Goal: Task Accomplishment & Management: Manage account settings

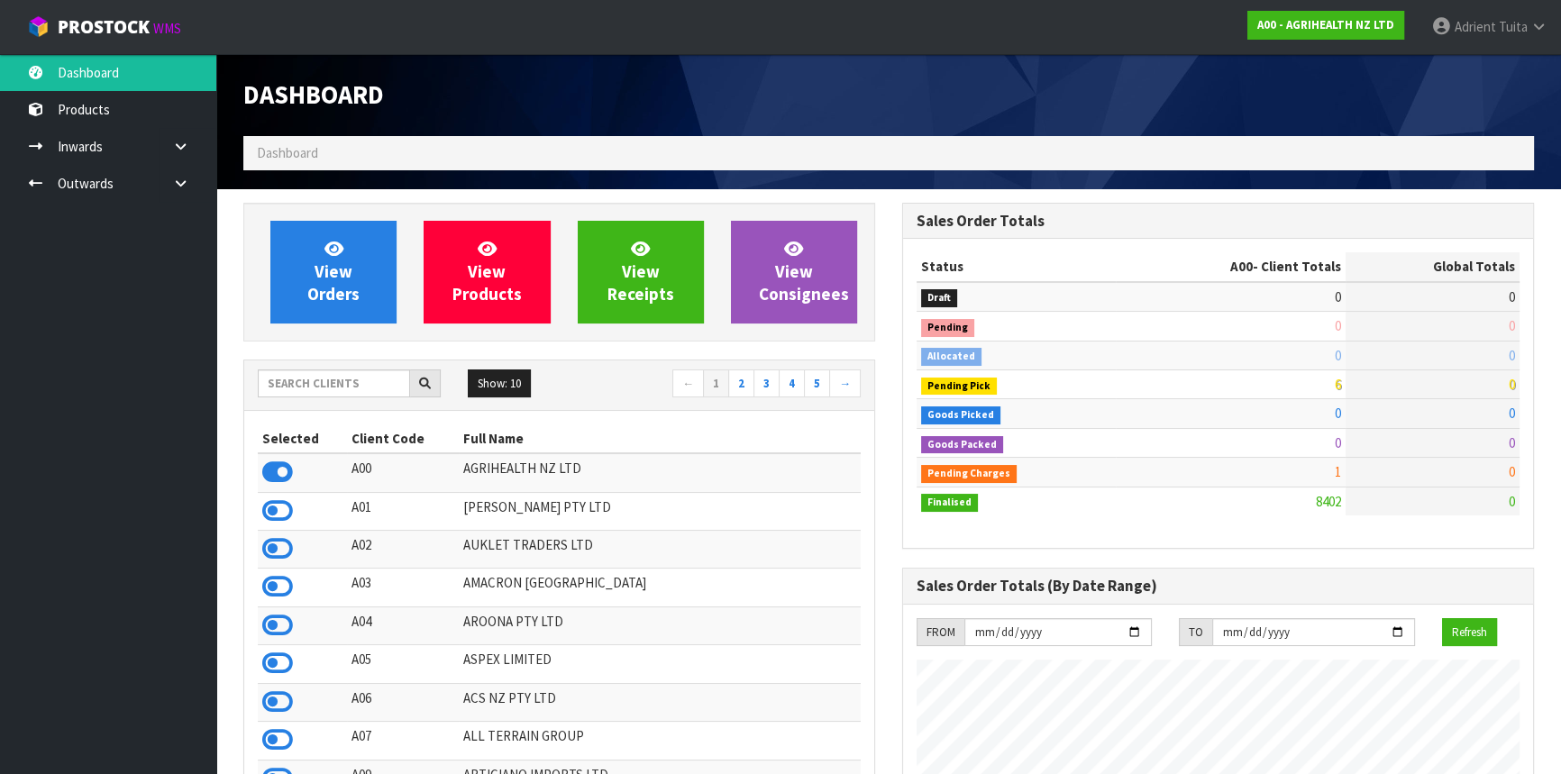
scroll to position [1363, 658]
drag, startPoint x: 198, startPoint y: 297, endPoint x: 224, endPoint y: 334, distance: 44.5
click at [198, 297] on ul "Dashboard Products Categories Serial Numbers Kitsets Packagings Inwards Purchas…" at bounding box center [108, 414] width 216 height 720
click at [271, 373] on input "text" at bounding box center [334, 384] width 152 height 28
type input "NERO"
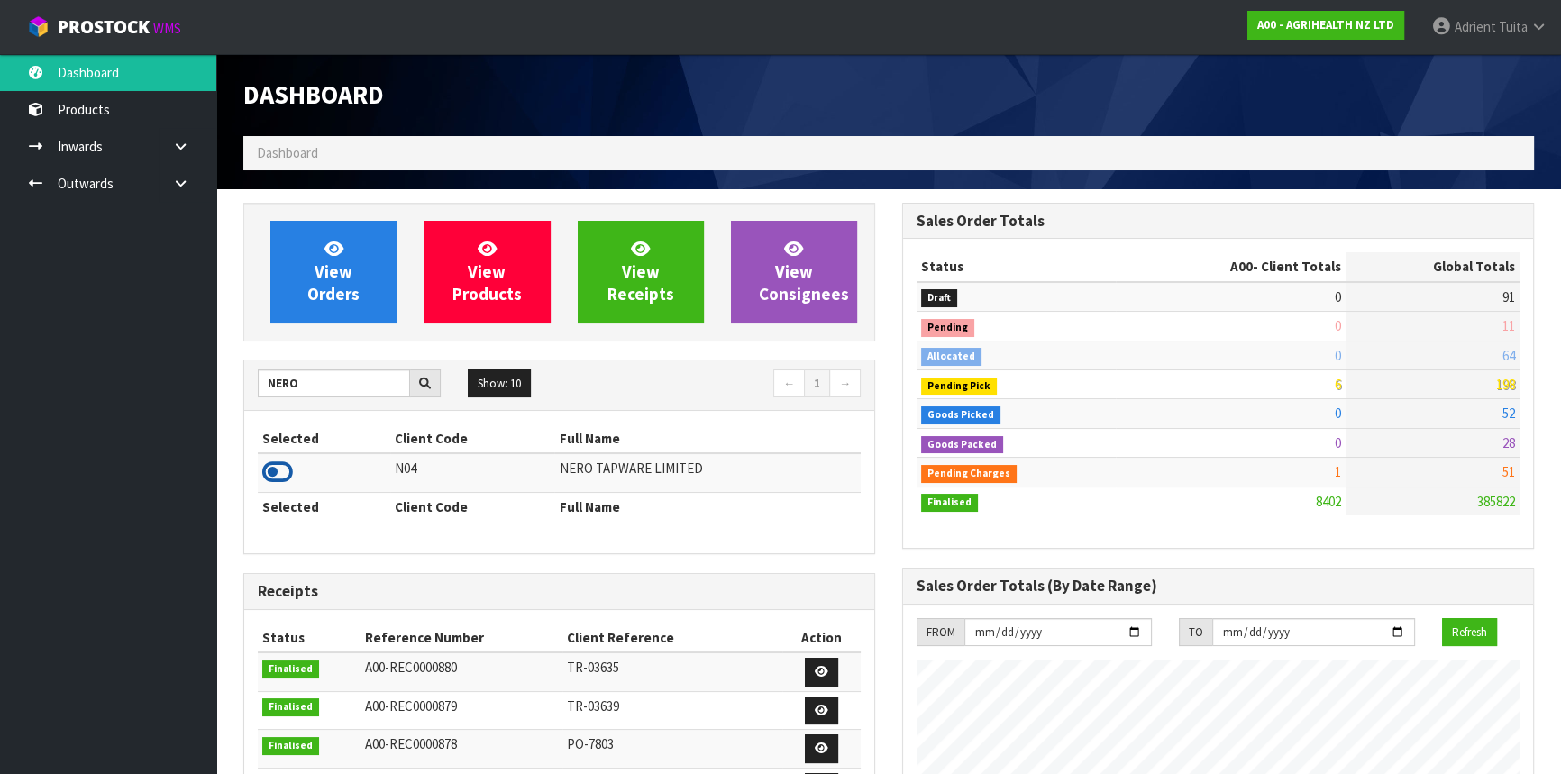
click at [271, 471] on icon at bounding box center [277, 472] width 31 height 27
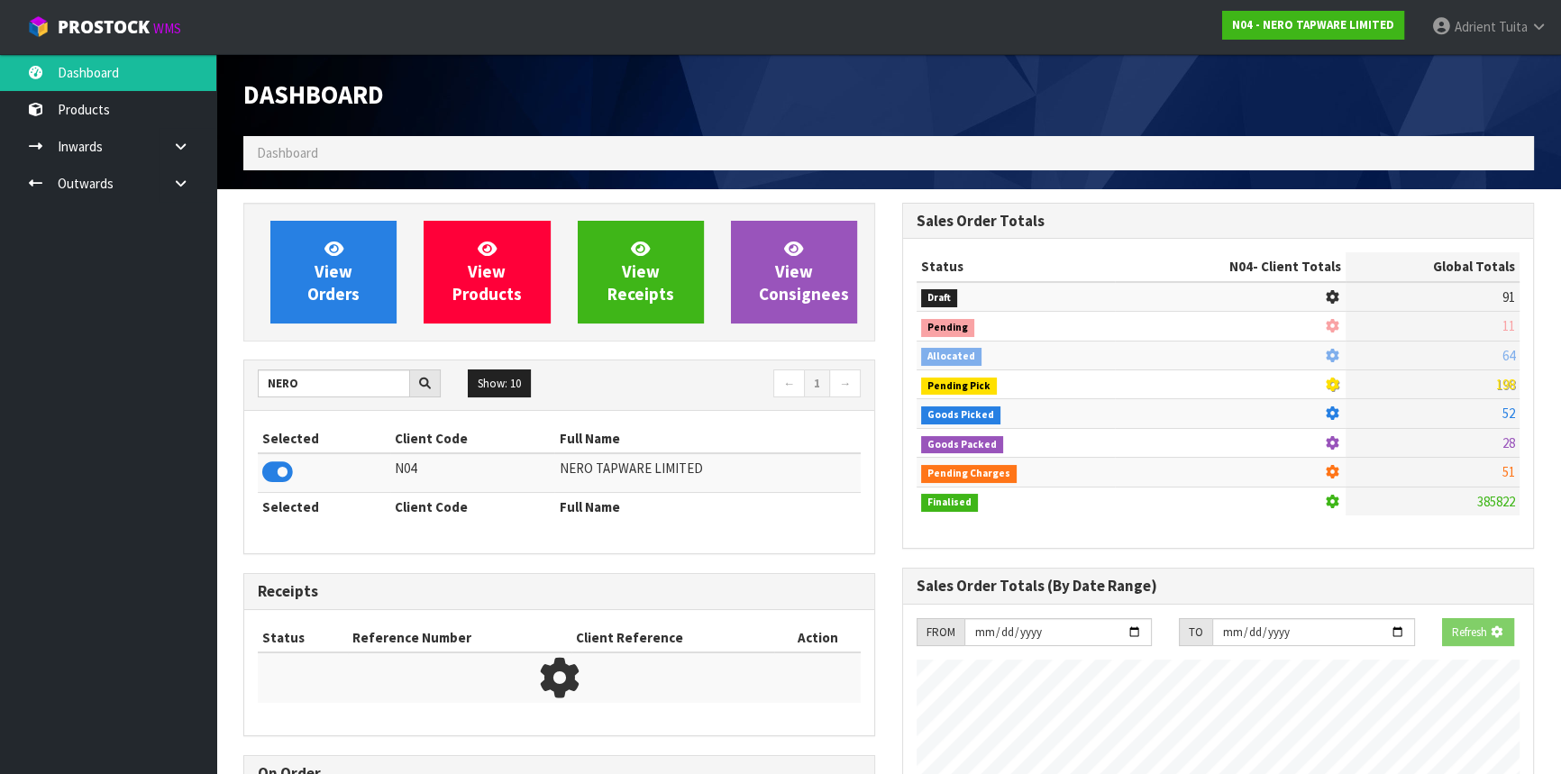
scroll to position [1421, 658]
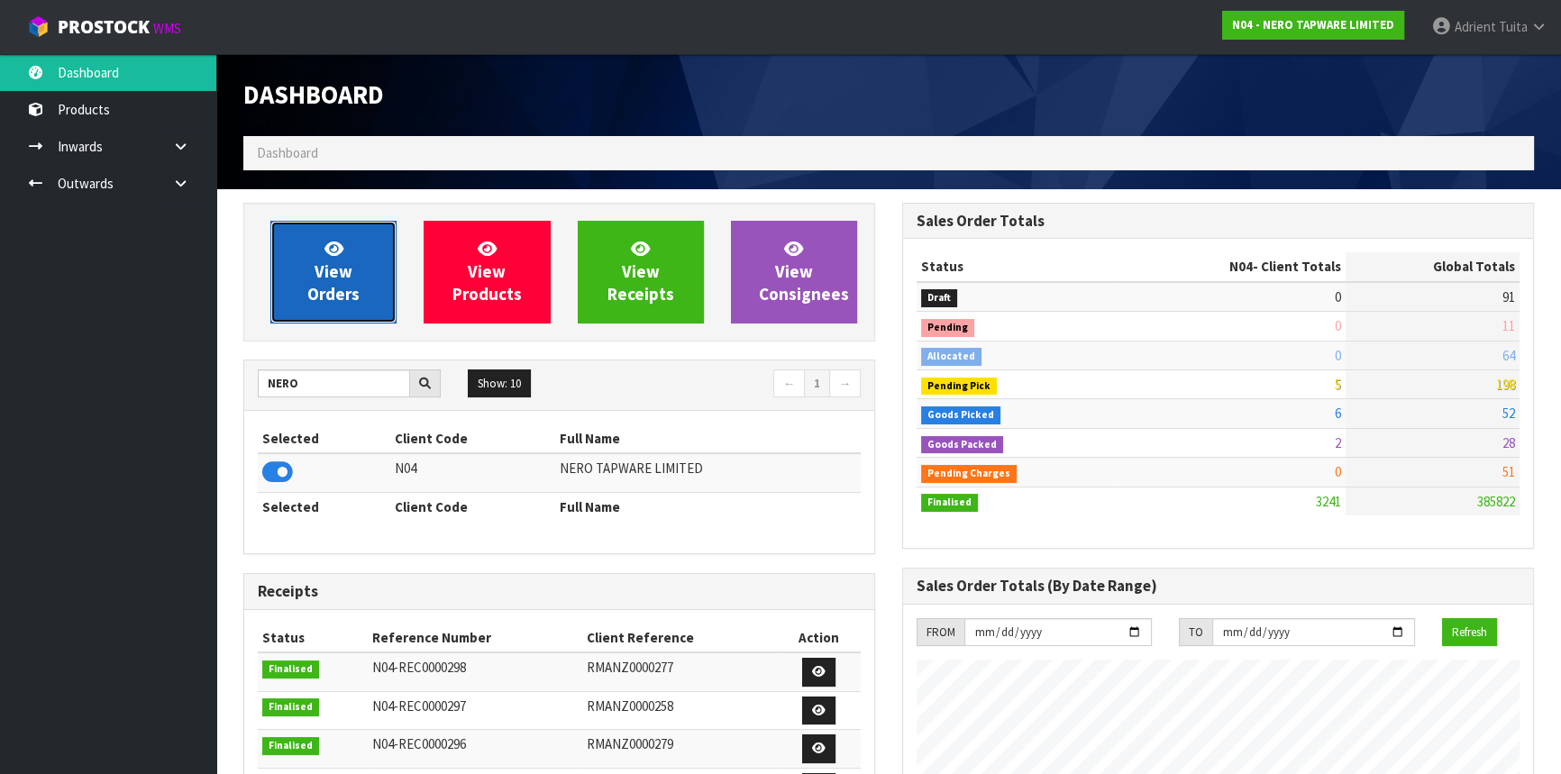
click at [337, 298] on span "View Orders" at bounding box center [333, 272] width 52 height 68
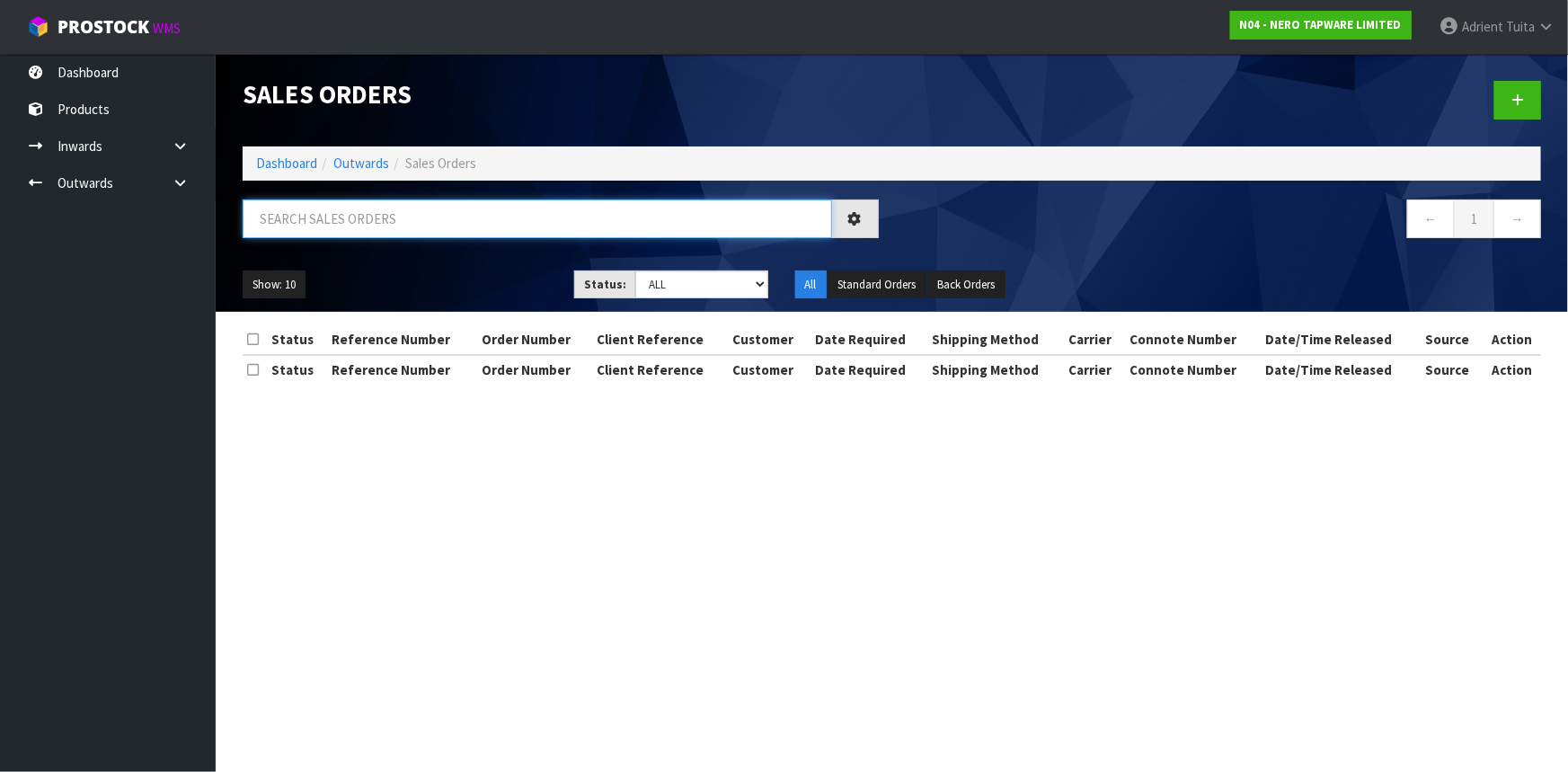
click at [361, 223] on input "text" at bounding box center [536, 218] width 589 height 39
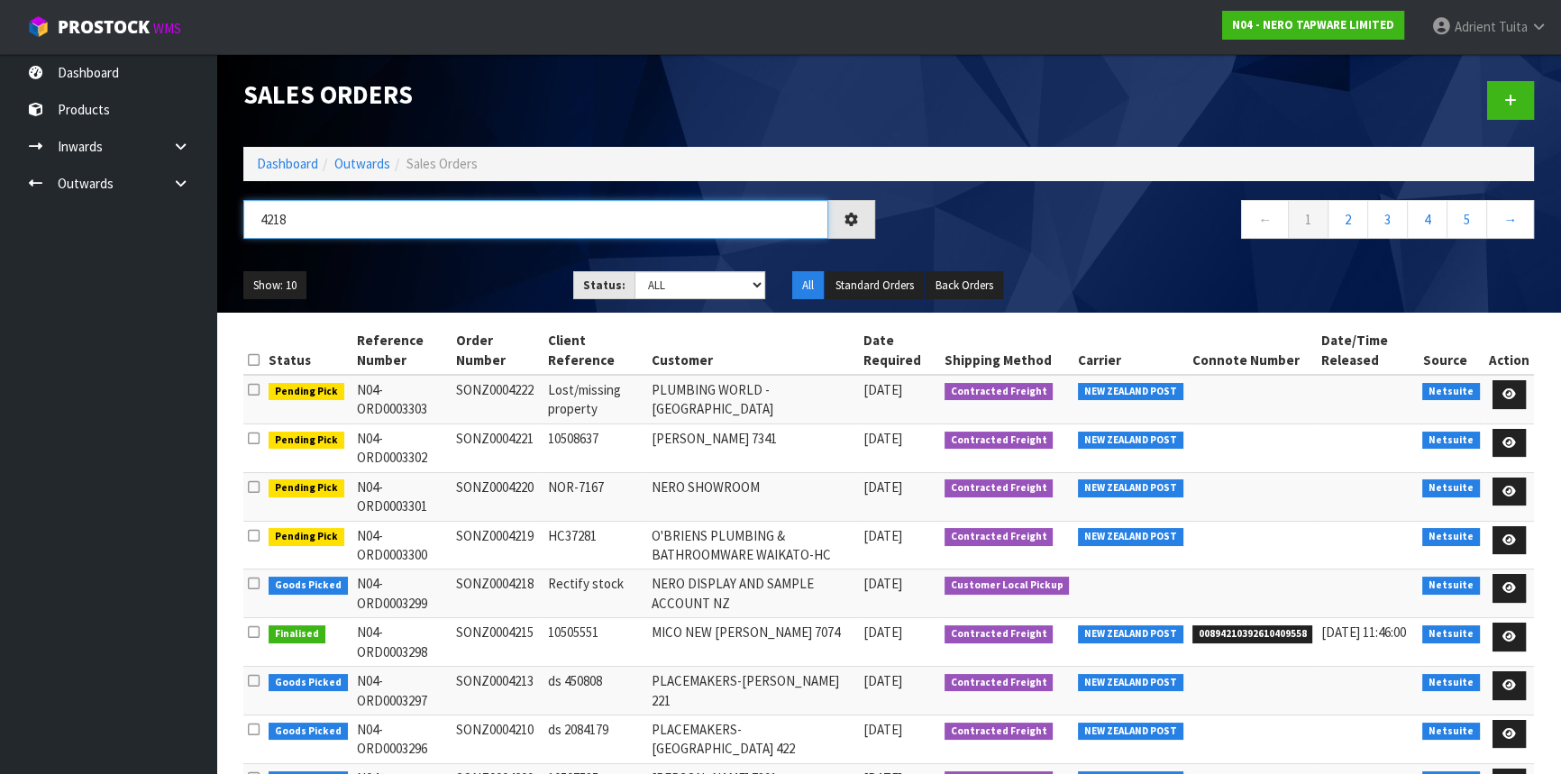
type input "4218"
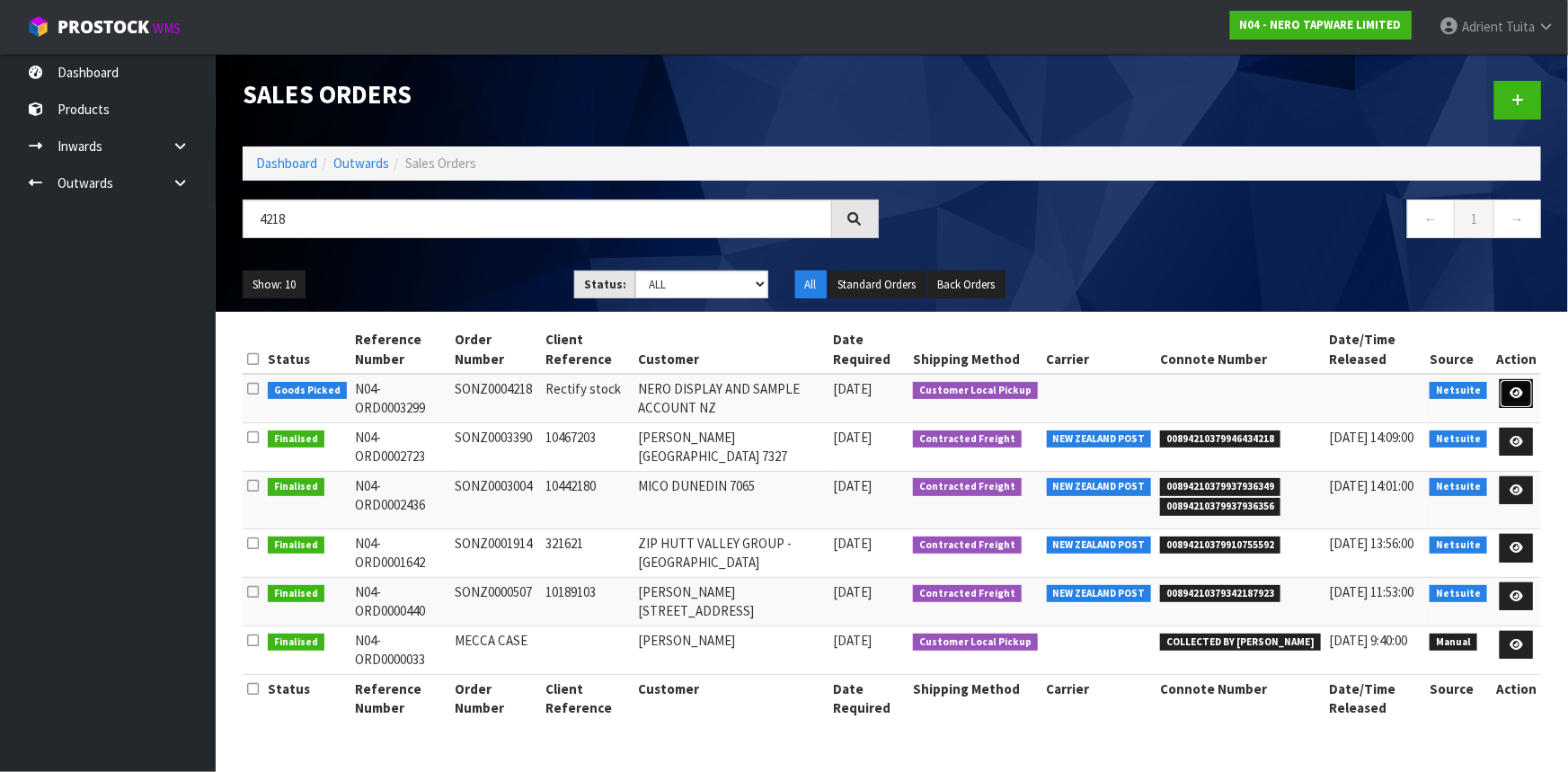
click at [1503, 394] on link at bounding box center [1516, 393] width 33 height 29
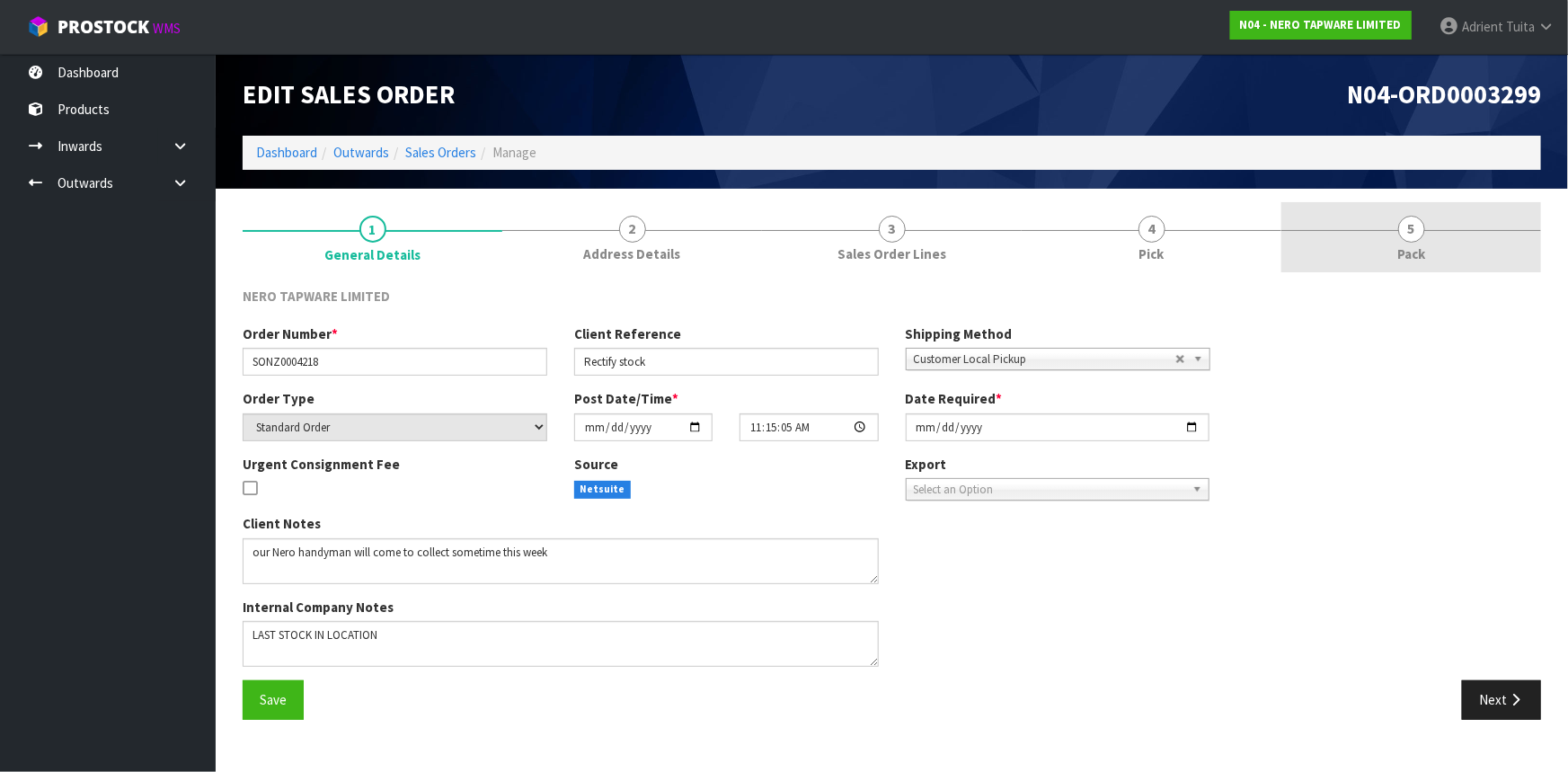
click at [1448, 260] on link "5 Pack" at bounding box center [1411, 237] width 260 height 71
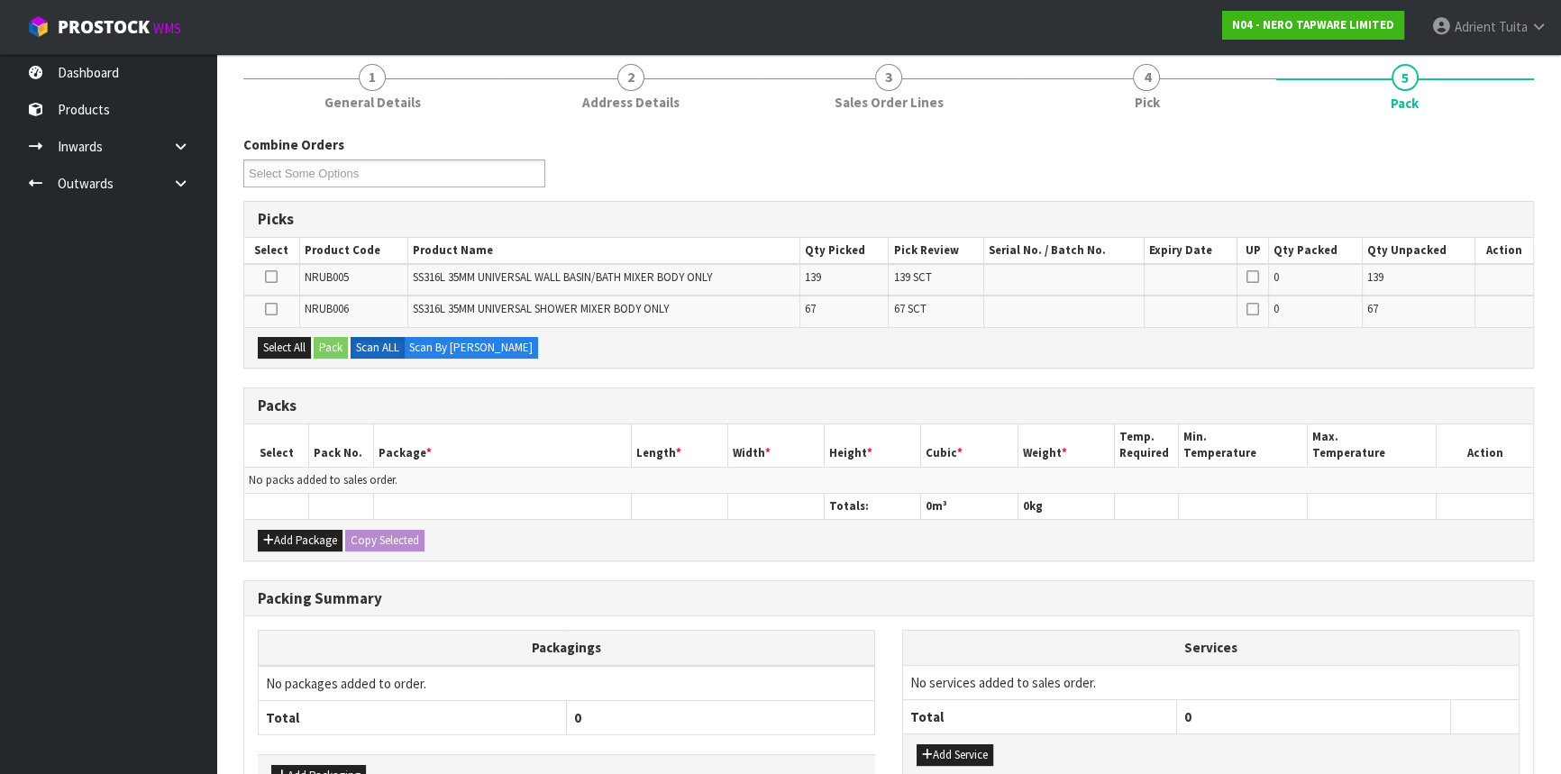
scroll to position [269, 0]
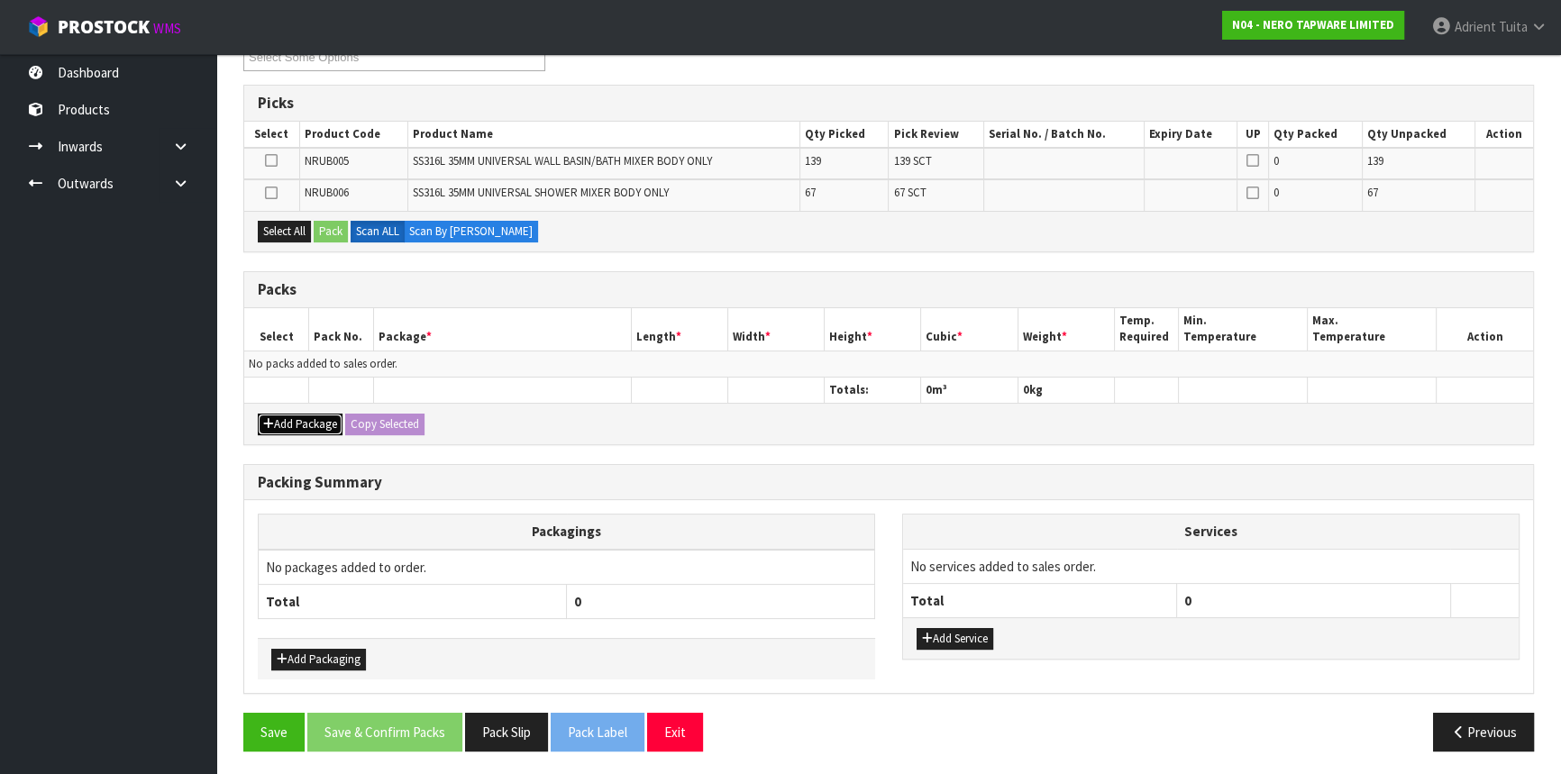
drag, startPoint x: 307, startPoint y: 416, endPoint x: 280, endPoint y: 381, distance: 44.4
click at [307, 416] on button "Add Package" at bounding box center [300, 425] width 85 height 22
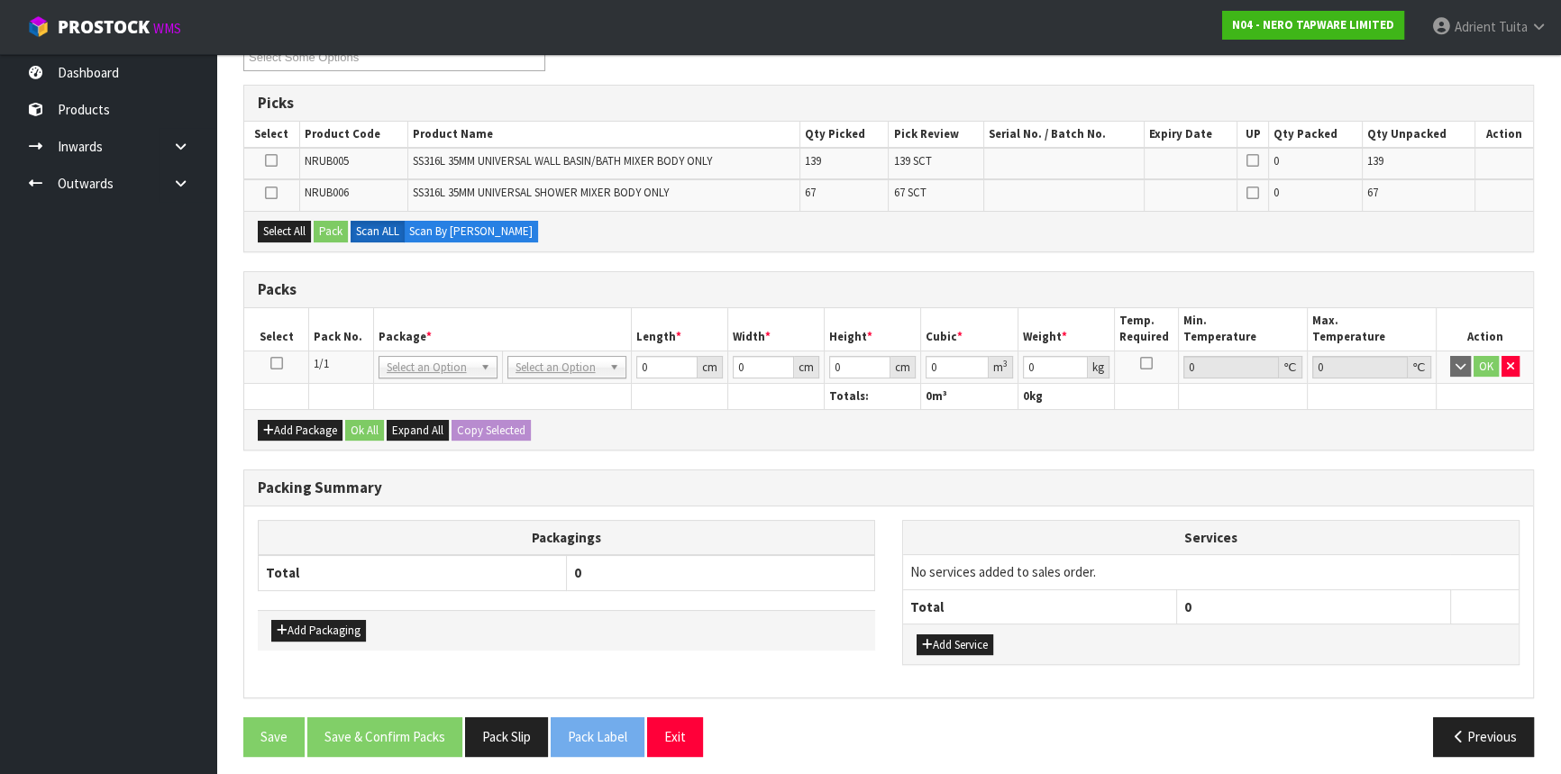
click at [281, 363] on icon at bounding box center [276, 363] width 13 height 1
click at [1509, 361] on icon "button" at bounding box center [1510, 367] width 7 height 12
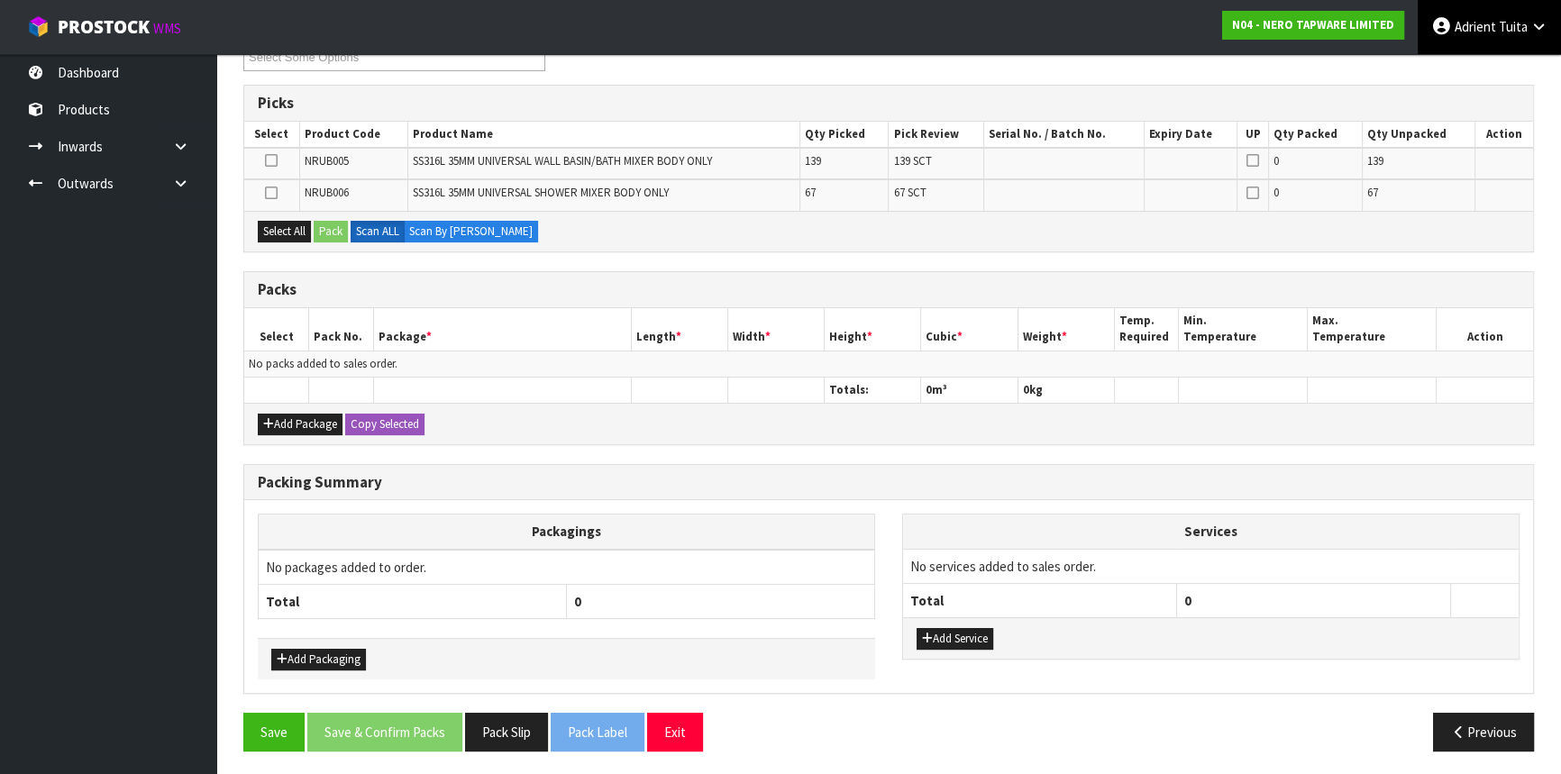
click at [1509, 26] on span "Tuita" at bounding box center [1513, 26] width 29 height 17
click at [298, 424] on button "Add Package" at bounding box center [300, 425] width 85 height 22
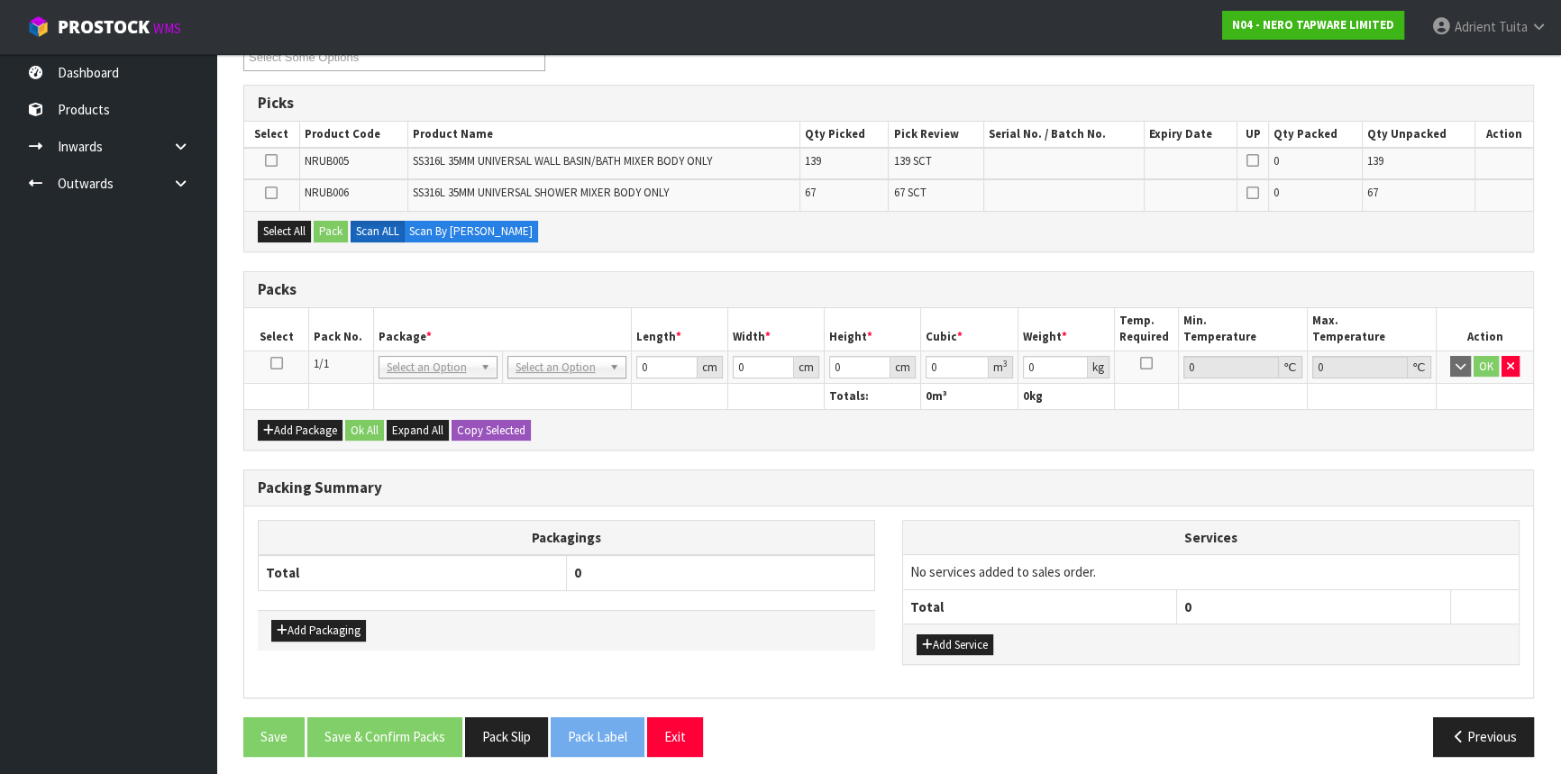
click at [277, 367] on td at bounding box center [276, 367] width 65 height 32
click at [279, 363] on icon at bounding box center [276, 363] width 13 height 1
click at [271, 364] on icon at bounding box center [276, 363] width 13 height 1
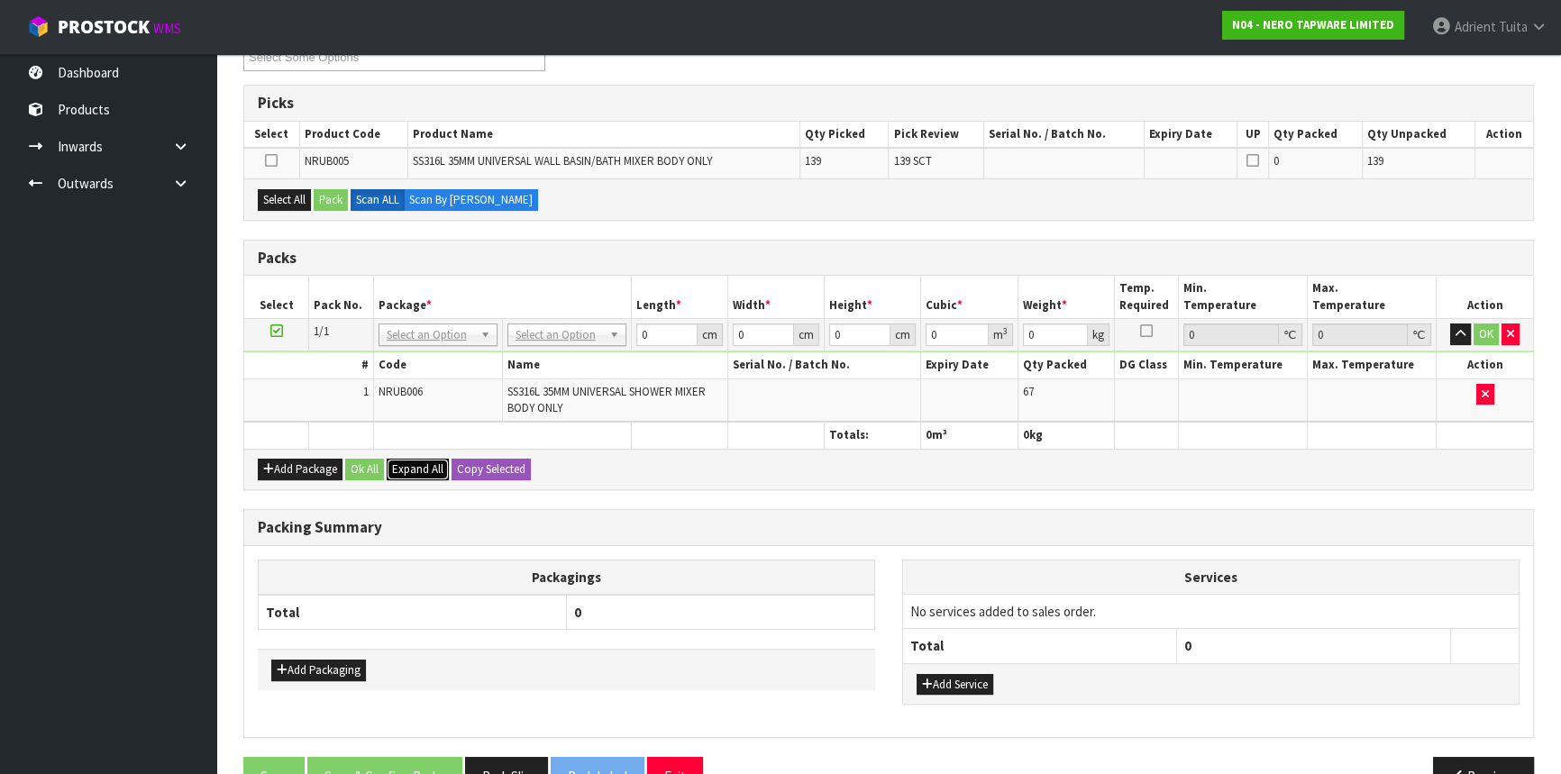
click at [400, 474] on button "Expand All" at bounding box center [418, 470] width 62 height 22
click at [398, 462] on span "Collapse All" at bounding box center [420, 469] width 57 height 15
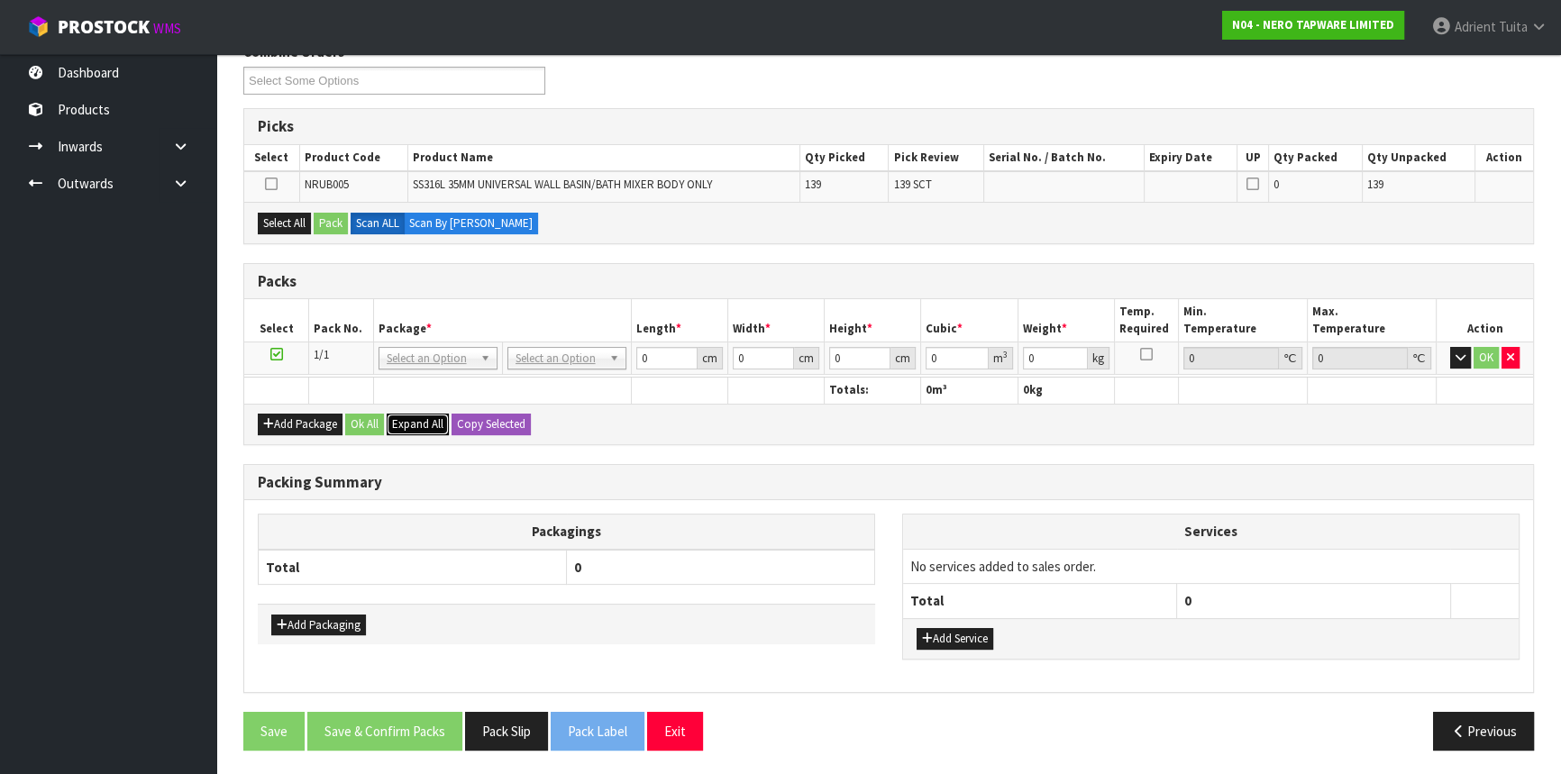
scroll to position [243, 0]
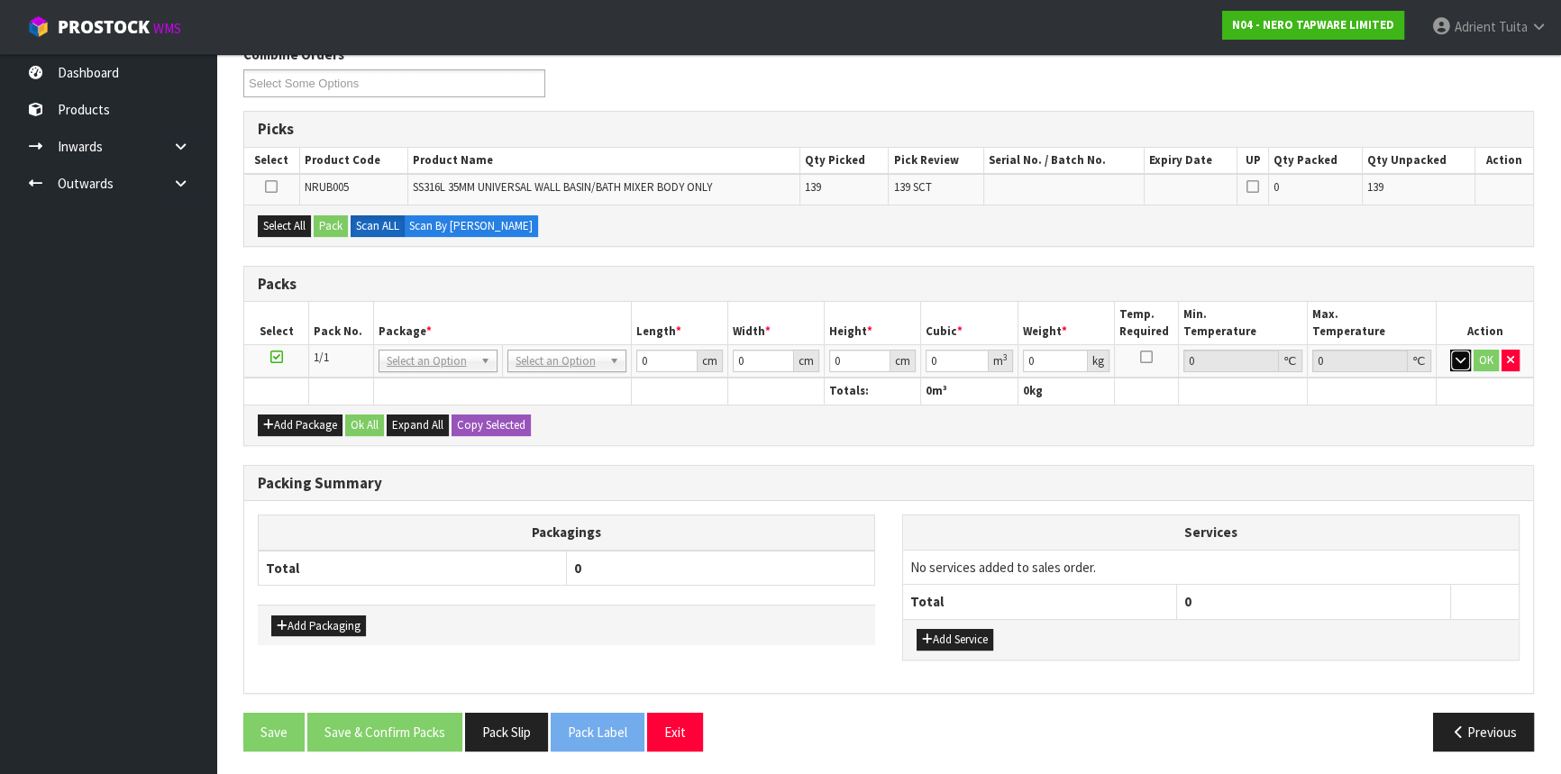
click at [1456, 361] on icon "button" at bounding box center [1461, 360] width 10 height 12
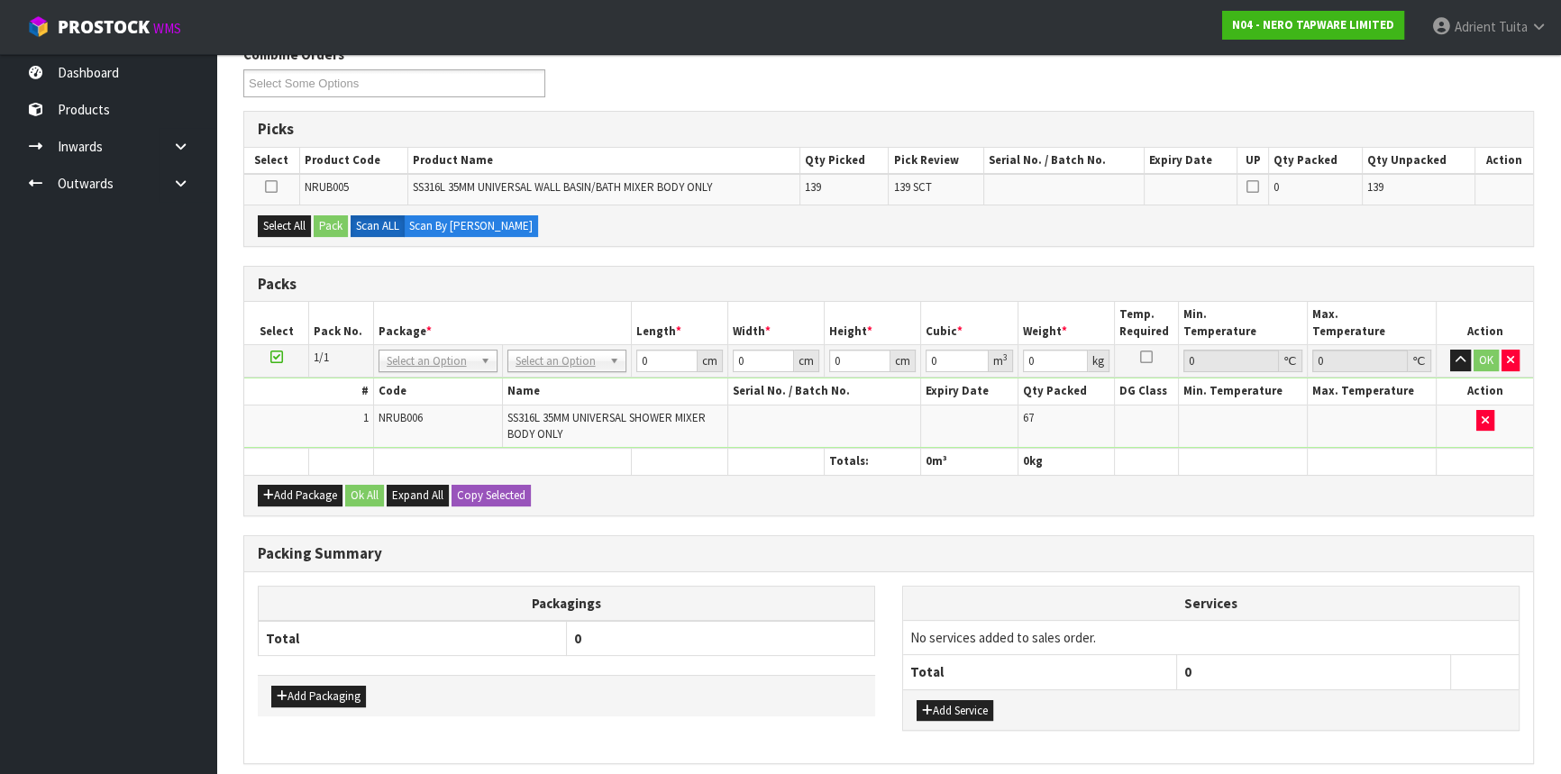
click at [774, 469] on th at bounding box center [776, 462] width 96 height 26
click at [270, 357] on icon at bounding box center [276, 357] width 13 height 1
drag, startPoint x: 135, startPoint y: 382, endPoint x: 232, endPoint y: 300, distance: 126.6
click at [169, 359] on ul "Dashboard Products Categories Serial Numbers Kitsets Packagings Inwards Purchas…" at bounding box center [108, 414] width 216 height 720
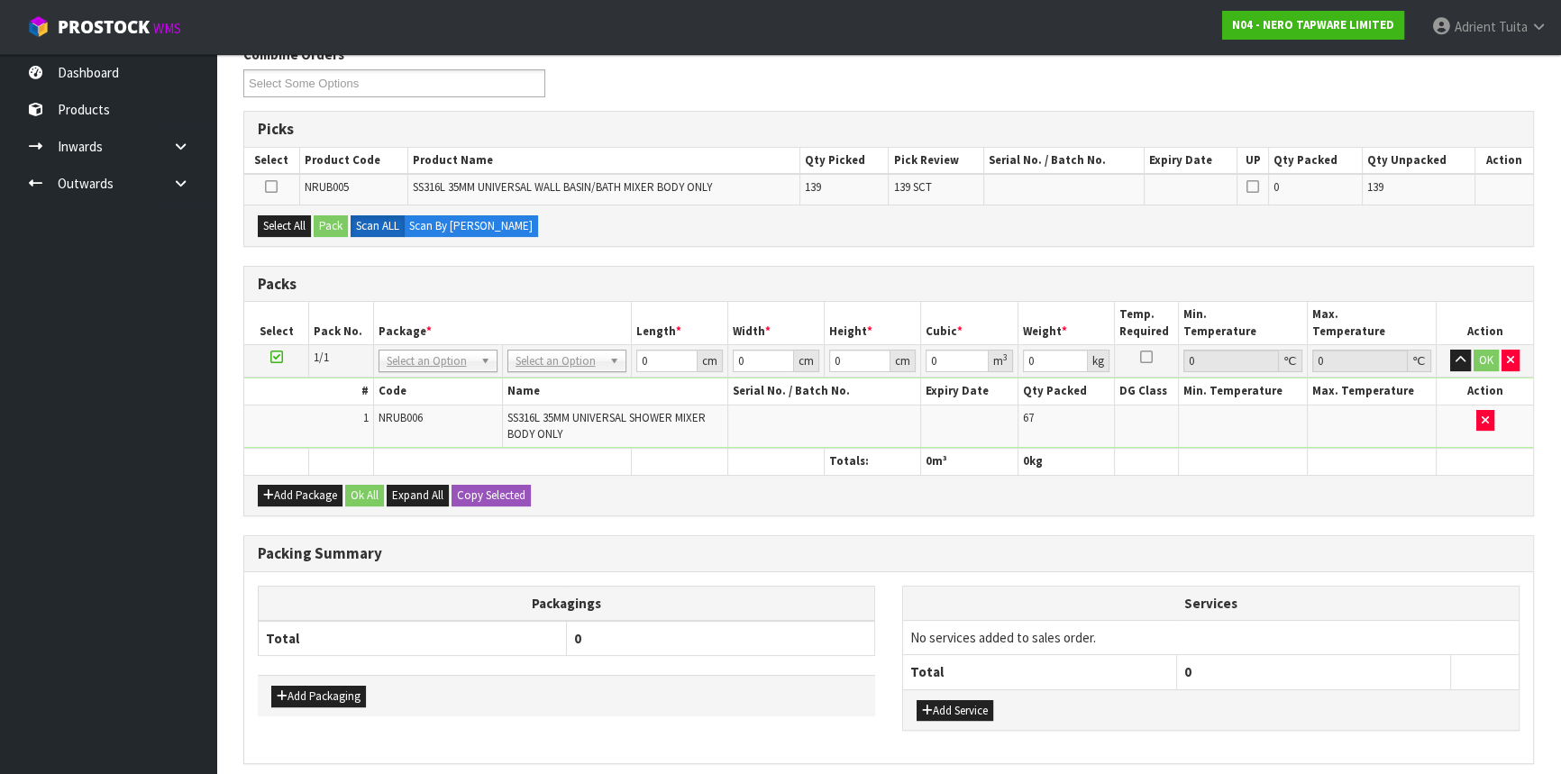
click at [270, 187] on icon at bounding box center [271, 187] width 13 height 1
click at [0, 0] on input "checkbox" at bounding box center [0, 0] width 0 height 0
click at [342, 215] on button "Pack" at bounding box center [331, 226] width 34 height 22
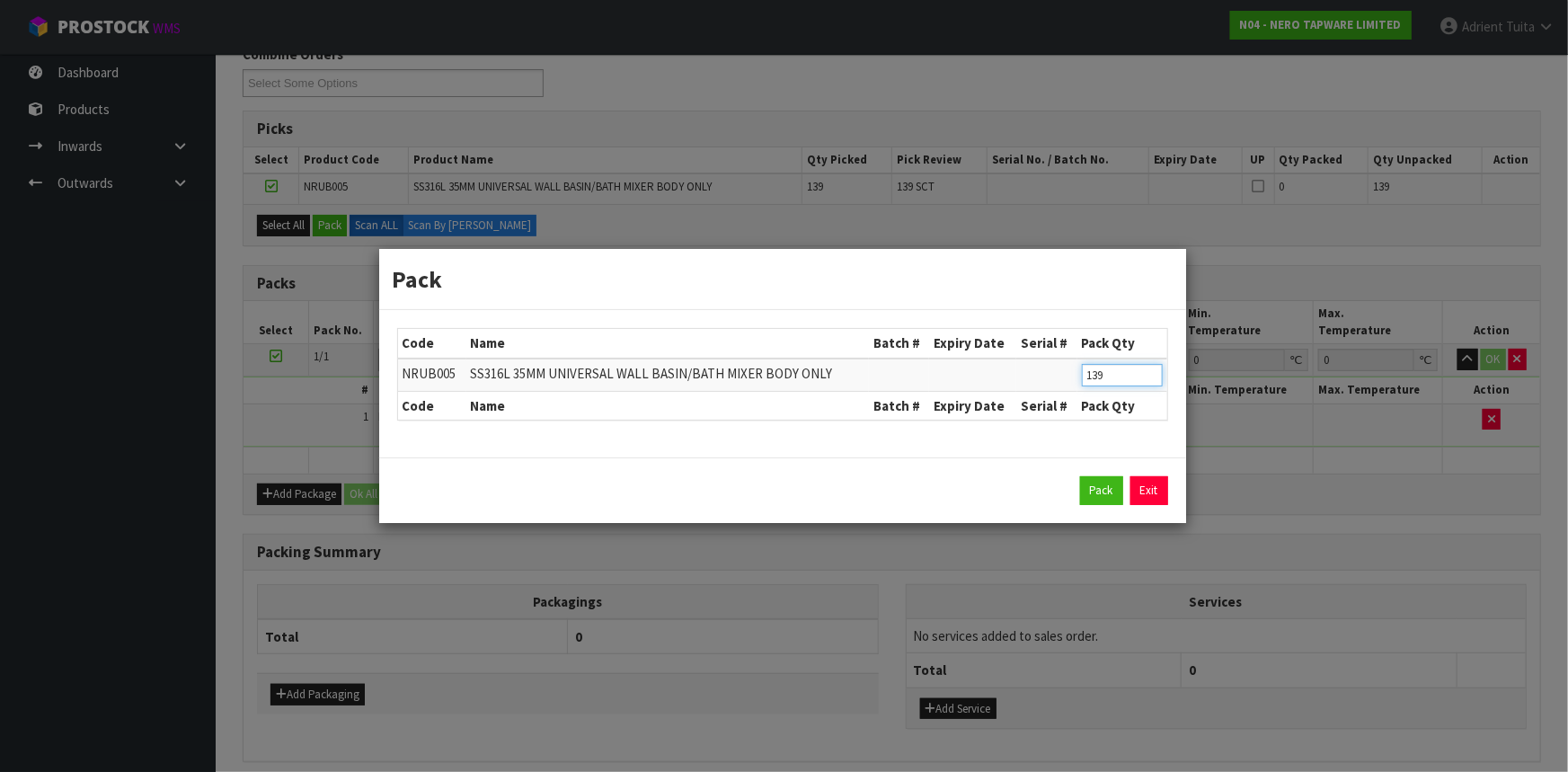
click at [1095, 368] on input "139" at bounding box center [1121, 375] width 81 height 23
type input "135"
click at [1111, 482] on button "Pack" at bounding box center [1101, 491] width 43 height 29
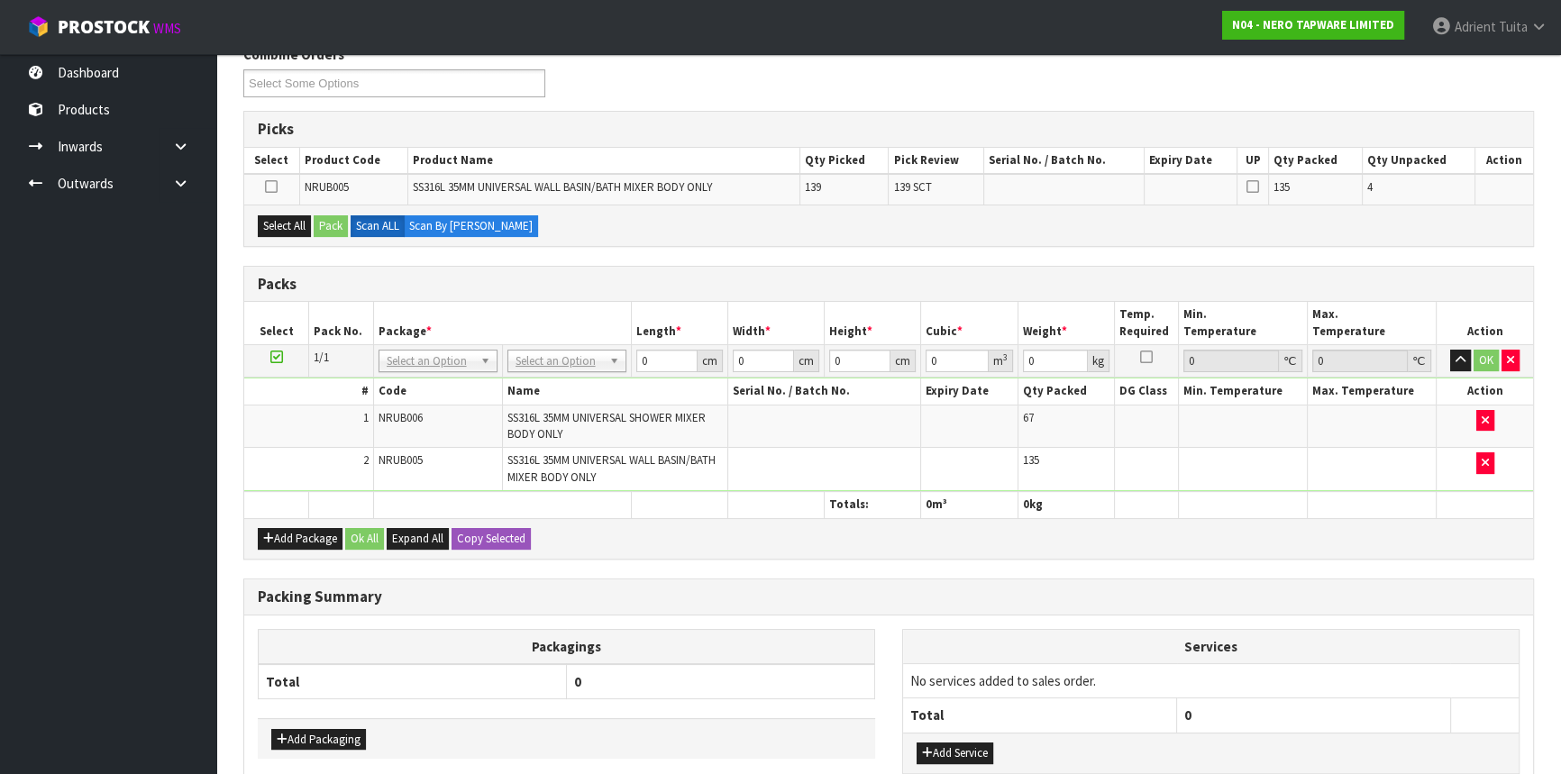
click at [635, 460] on span "SS316L 35MM UNIVERSAL WALL BASIN/BATH MIXER BODY ONLY" at bounding box center [612, 469] width 208 height 32
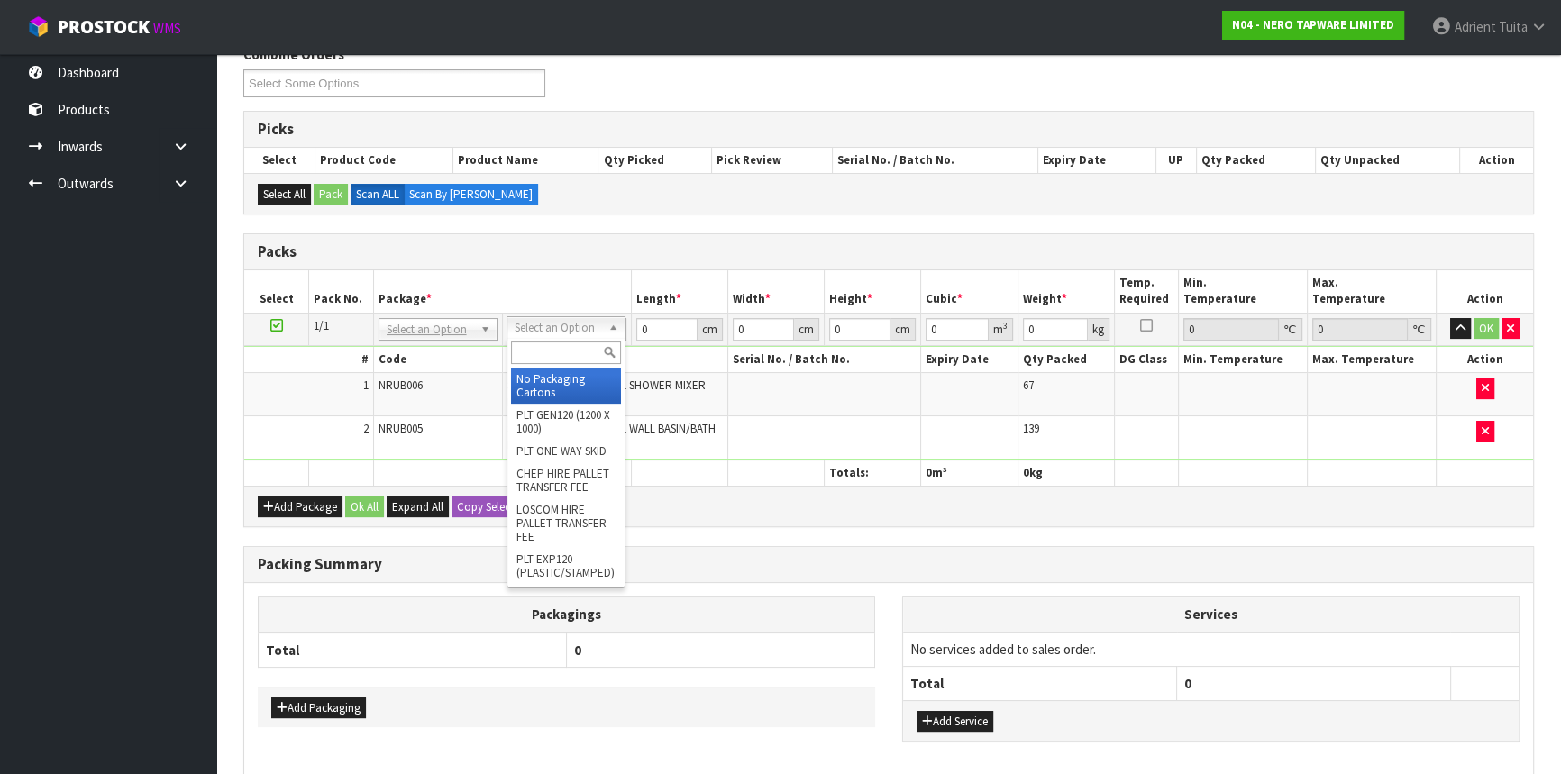
click at [568, 342] on input "text" at bounding box center [566, 353] width 110 height 23
type input "RETU"
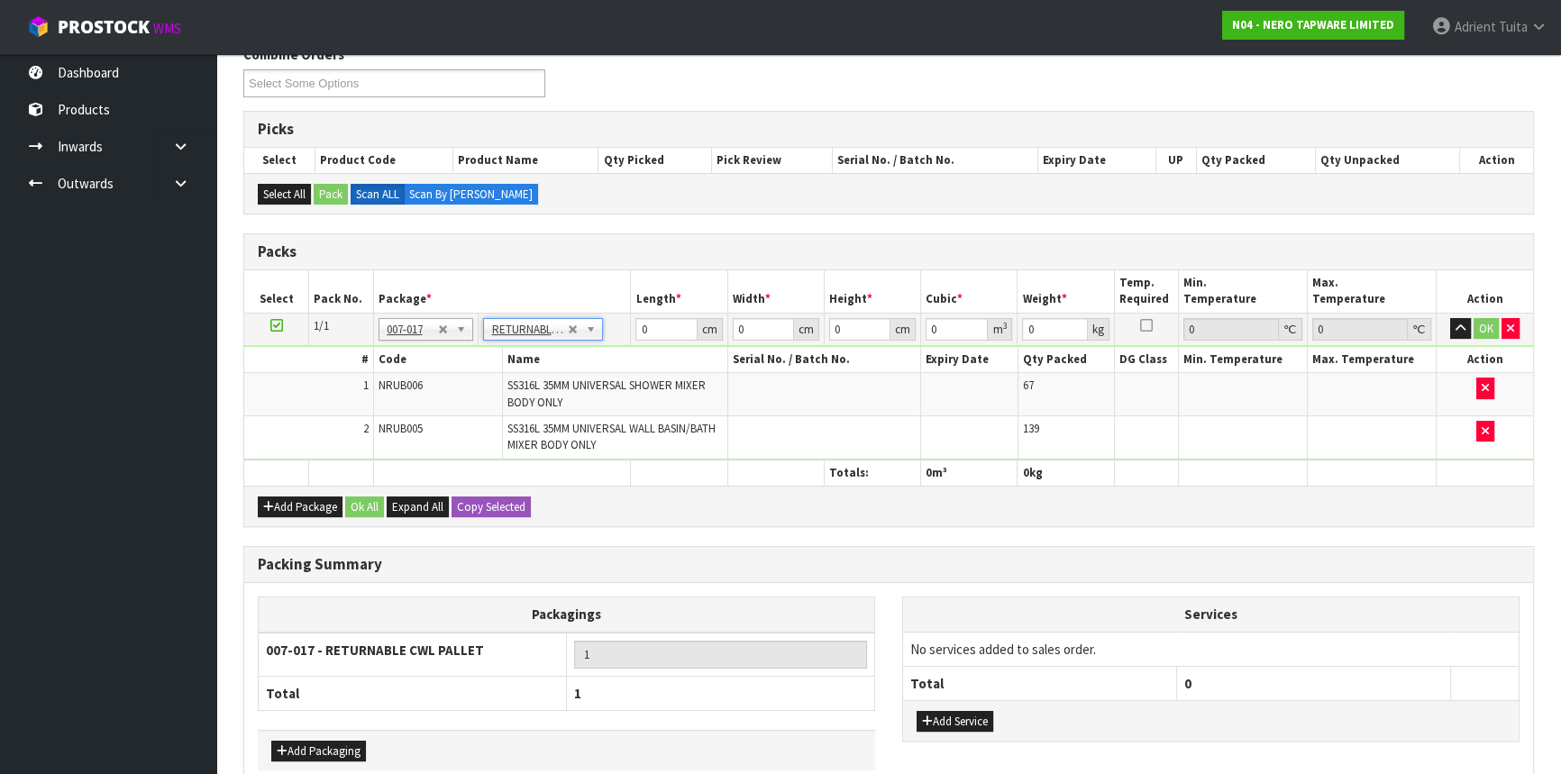
type input "179.1"
click at [645, 334] on input "0" at bounding box center [666, 329] width 61 height 23
type input "120"
type input "100"
type input "8"
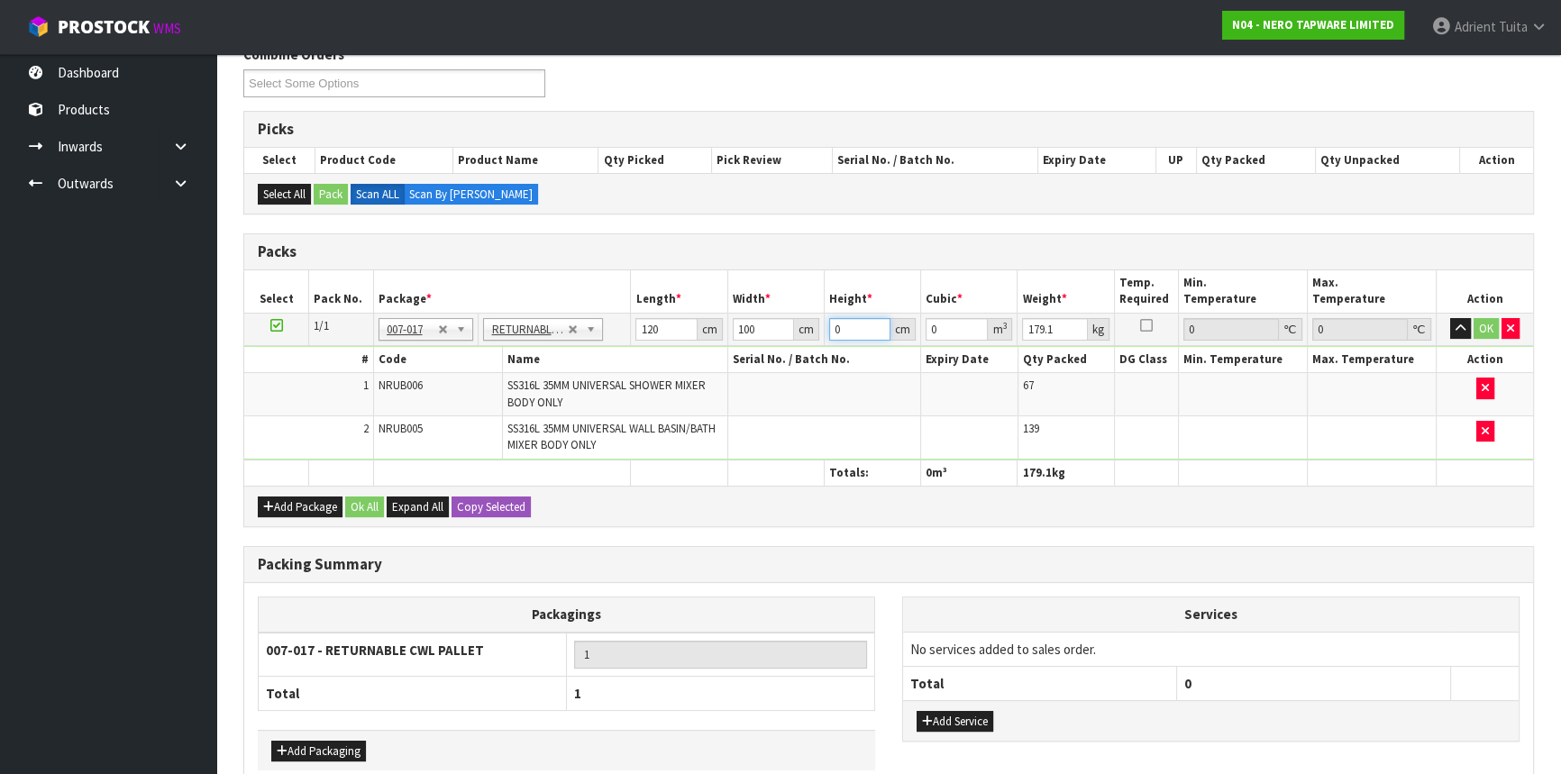
type input "0.096"
type input "80"
type input "0.96"
type input "80"
type input "180"
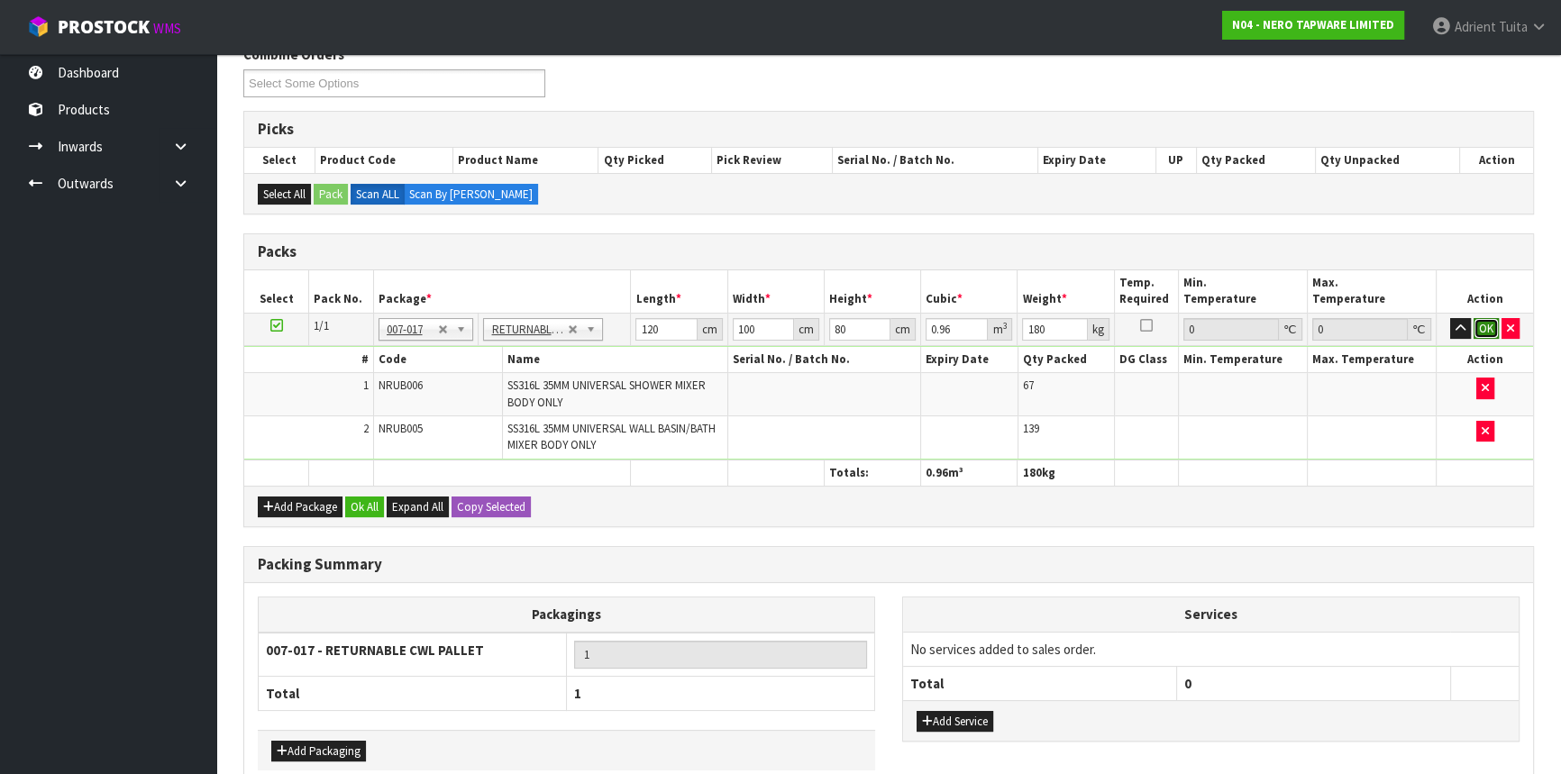
click at [1478, 333] on button "OK" at bounding box center [1486, 329] width 25 height 22
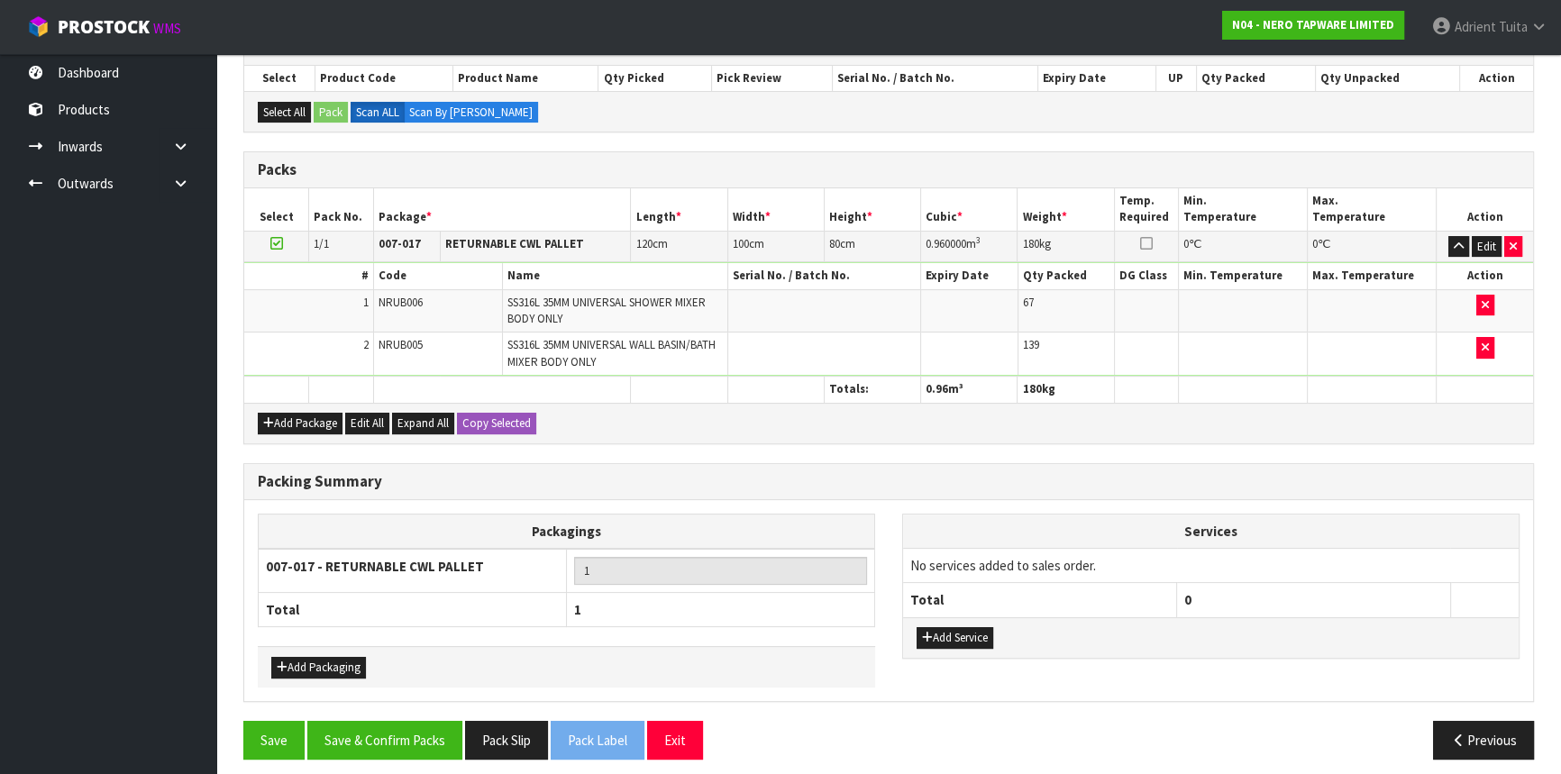
scroll to position [333, 0]
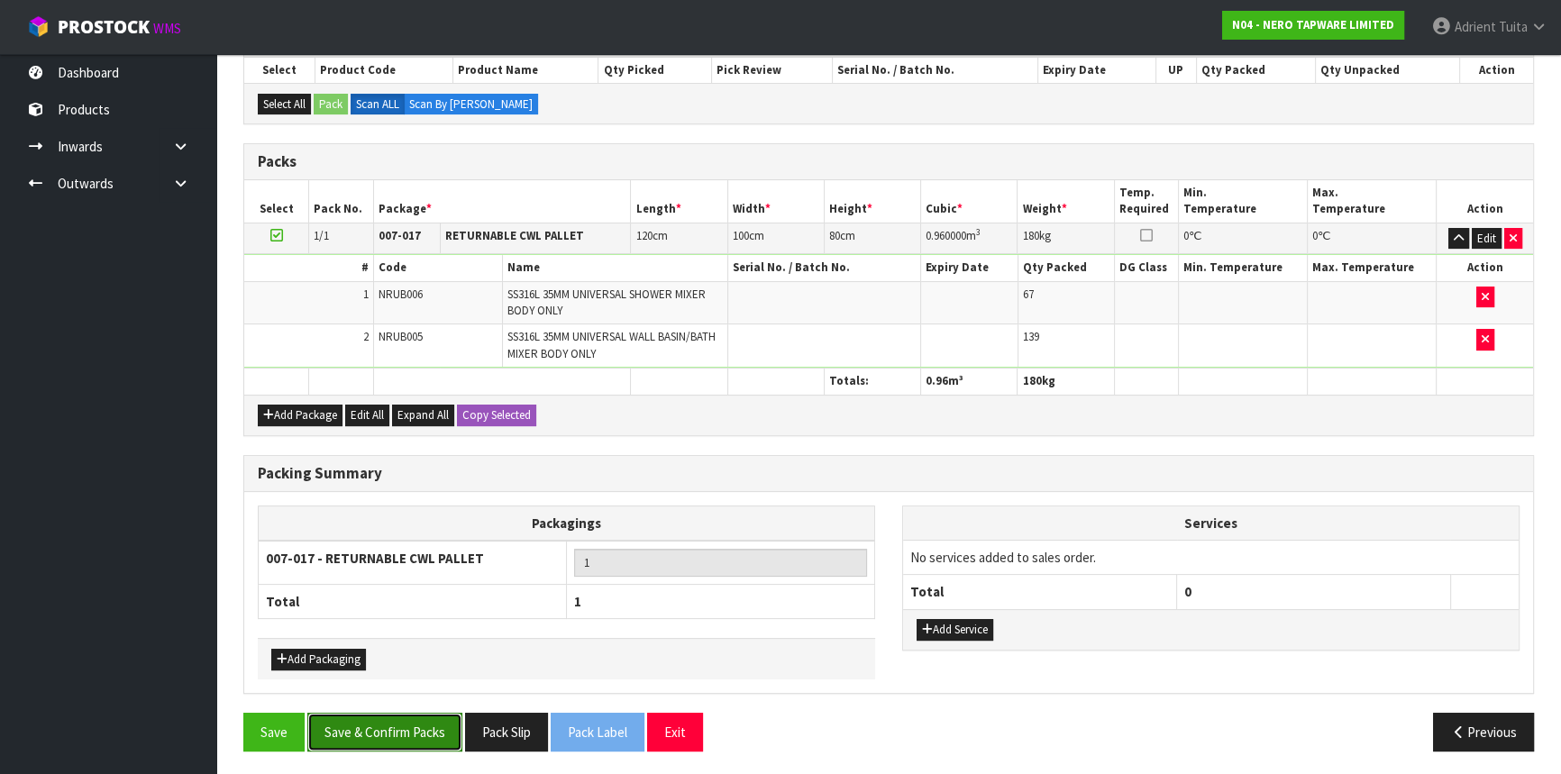
click at [443, 718] on button "Save & Confirm Packs" at bounding box center [384, 732] width 155 height 39
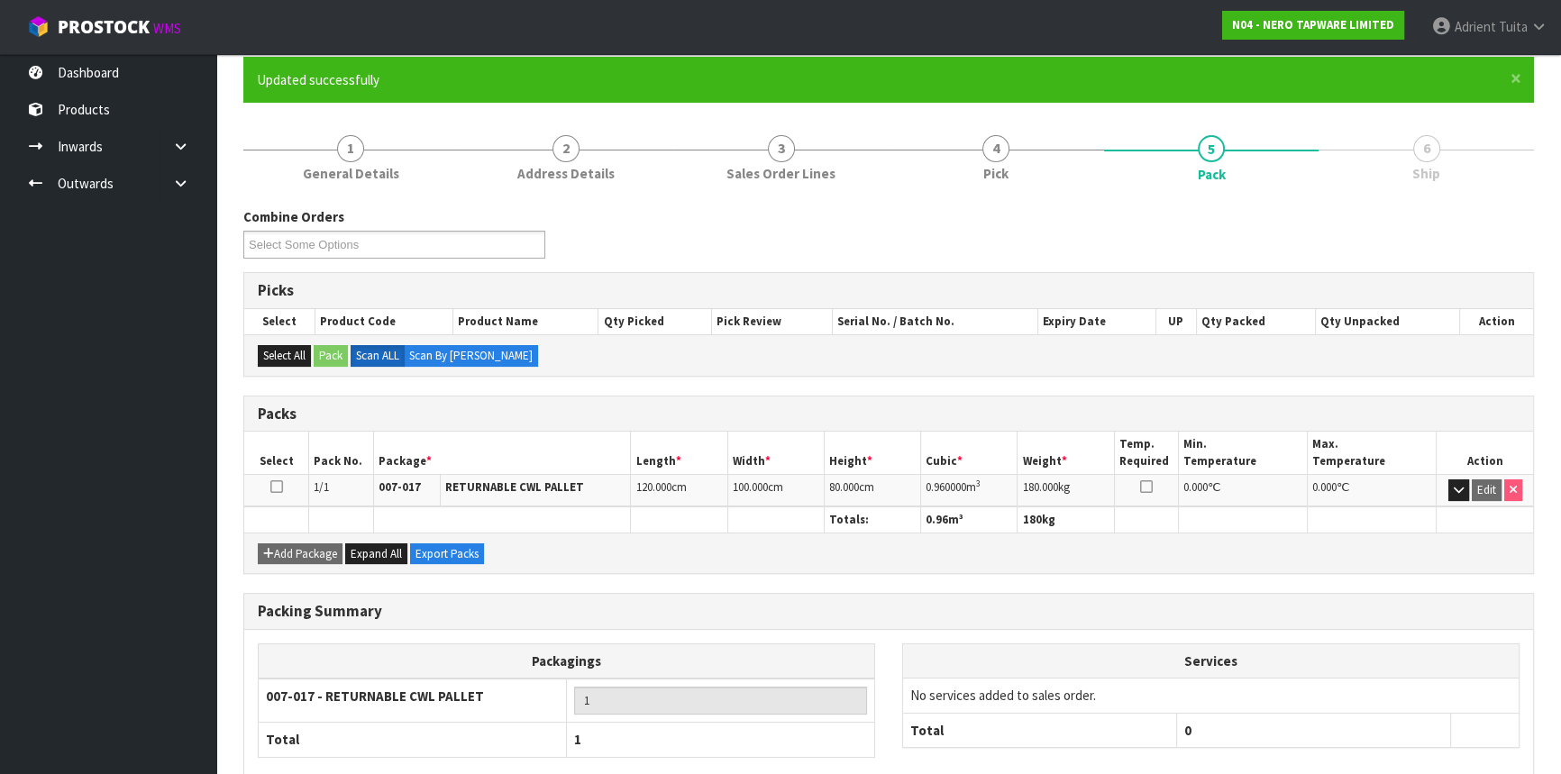
scroll to position [243, 0]
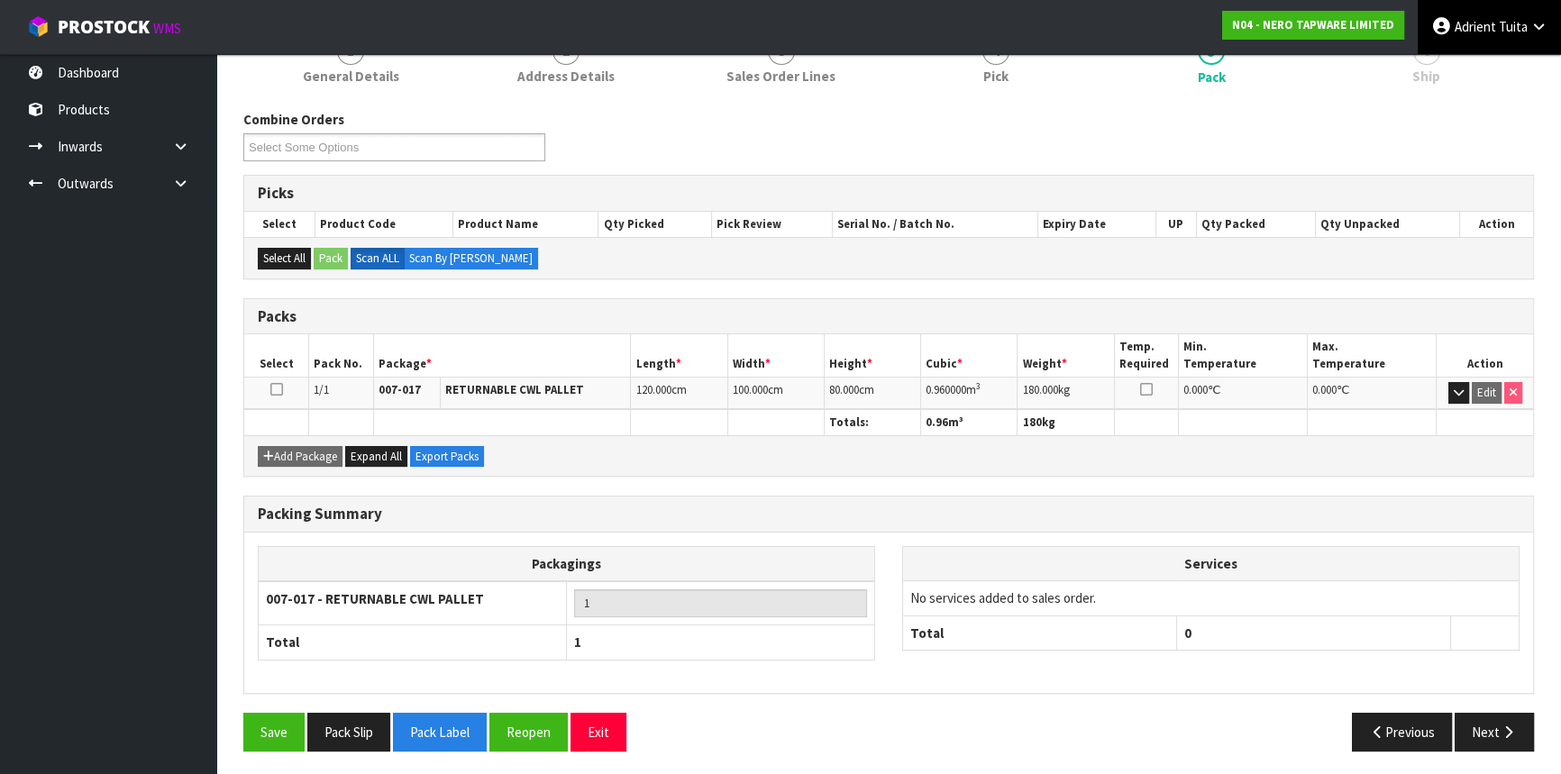
drag, startPoint x: 1445, startPoint y: 18, endPoint x: 1445, endPoint y: 28, distance: 9.9
click at [1446, 26] on icon at bounding box center [1442, 26] width 21 height 1
click at [1450, 59] on link "Logout" at bounding box center [1489, 71] width 142 height 24
